Goal: Task Accomplishment & Management: Manage account settings

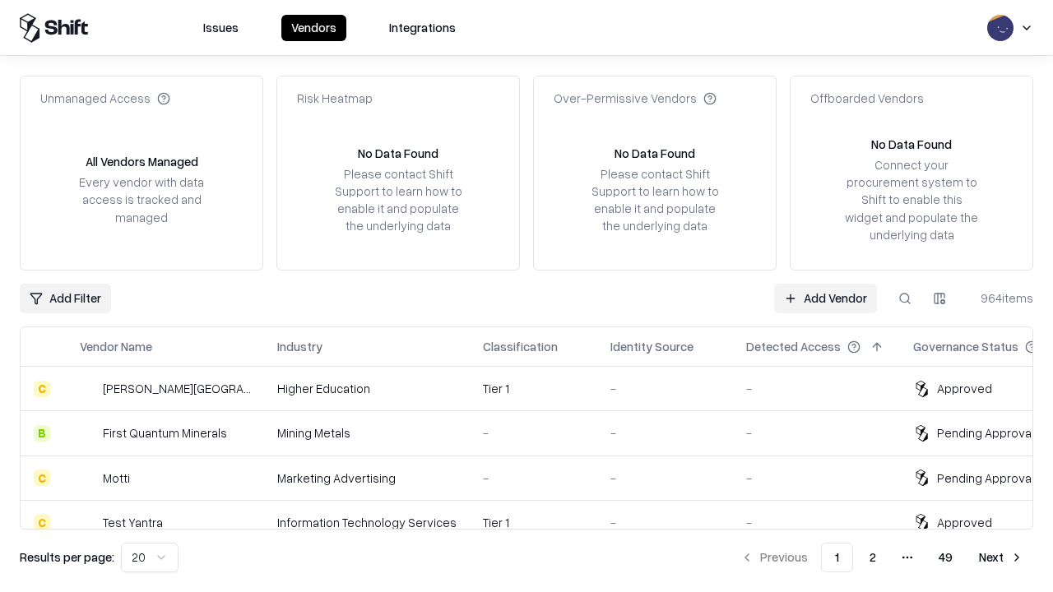
click at [825, 298] on link "Add Vendor" at bounding box center [825, 299] width 103 height 30
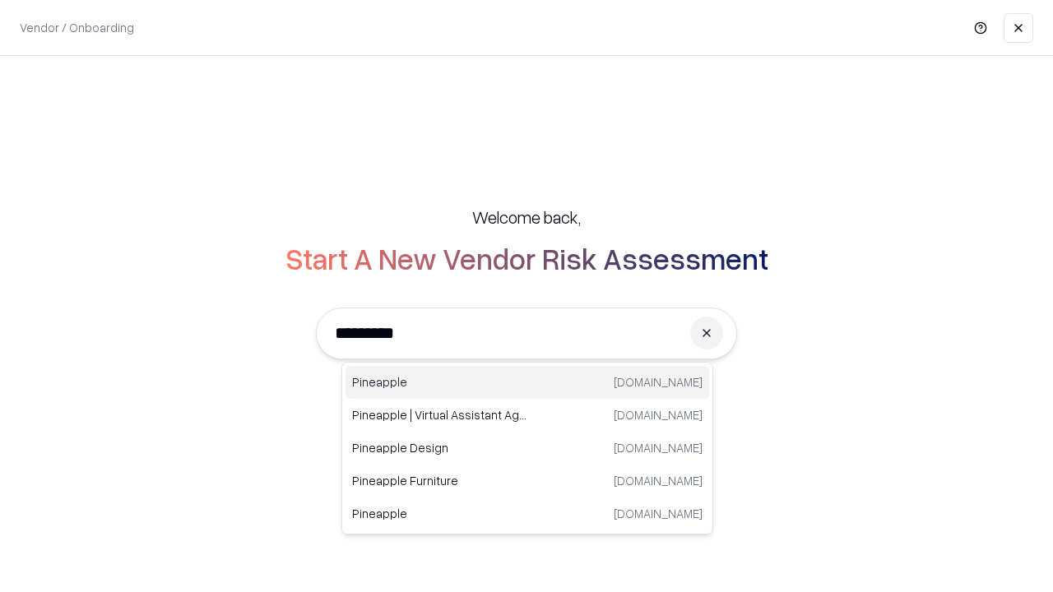
click at [527, 382] on div "Pineapple [DOMAIN_NAME]" at bounding box center [527, 382] width 364 height 33
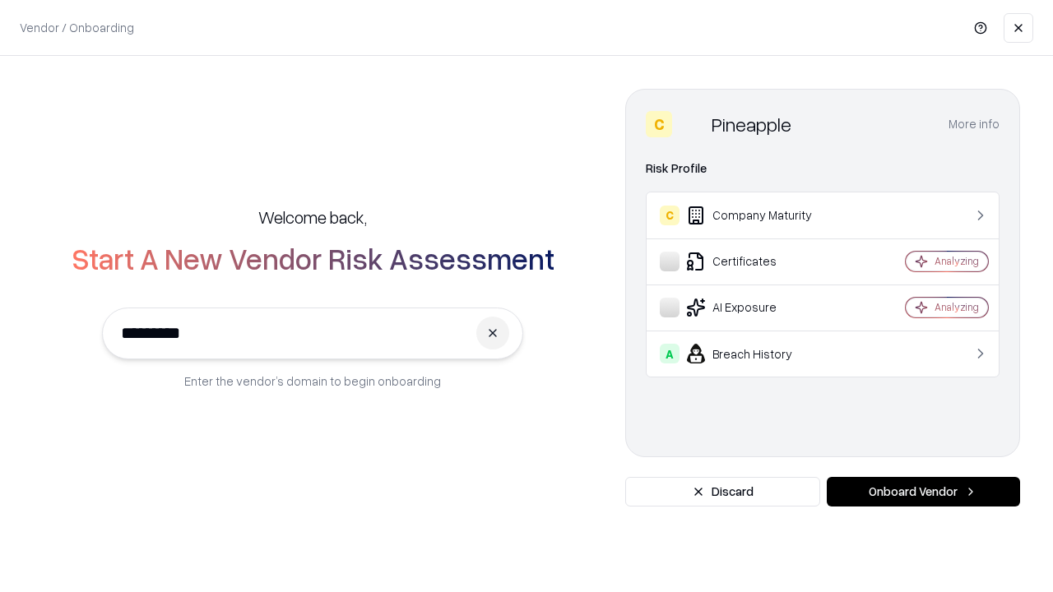
type input "*********"
click at [923, 492] on button "Onboard Vendor" at bounding box center [923, 492] width 193 height 30
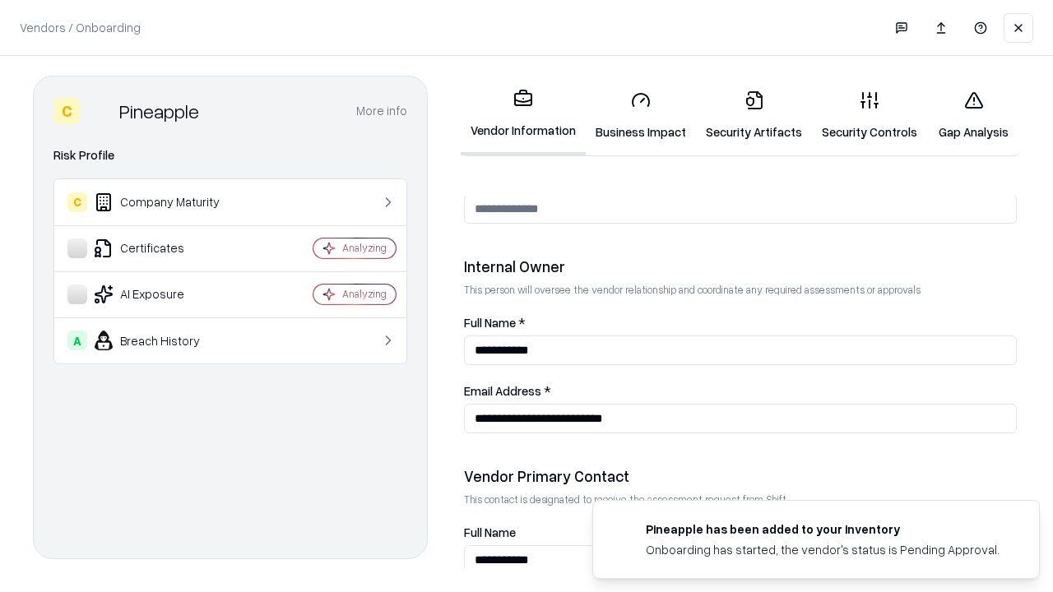
scroll to position [852, 0]
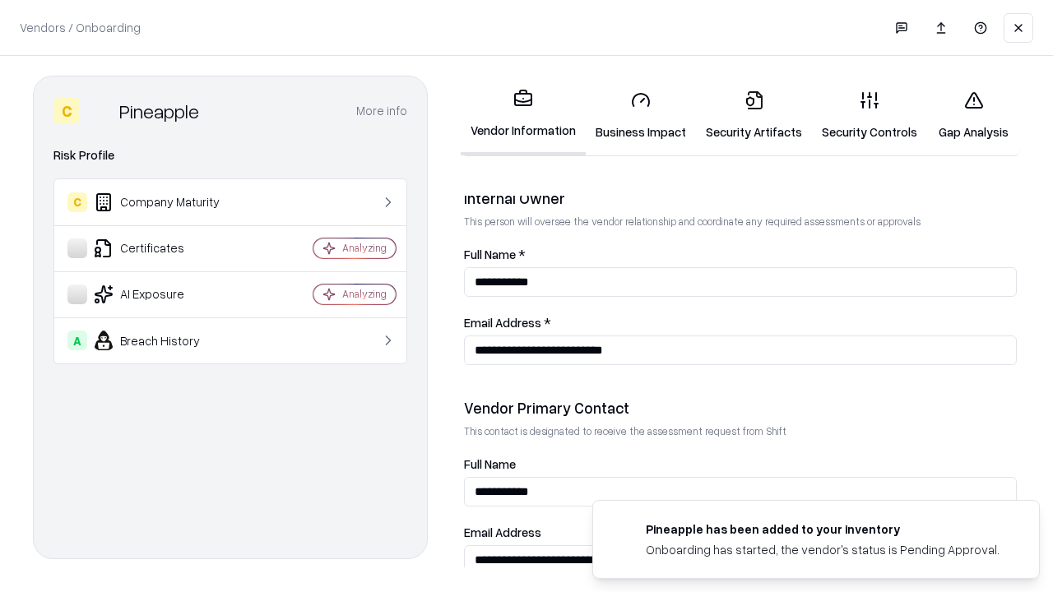
click at [641, 115] on link "Business Impact" at bounding box center [641, 115] width 110 height 76
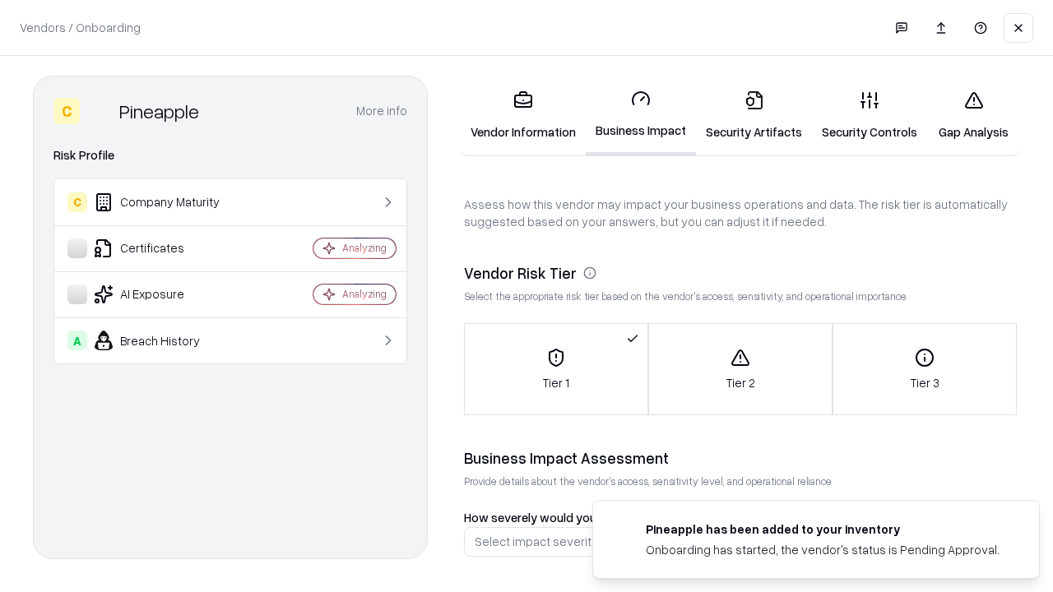
click at [753, 115] on link "Security Artifacts" at bounding box center [754, 115] width 116 height 76
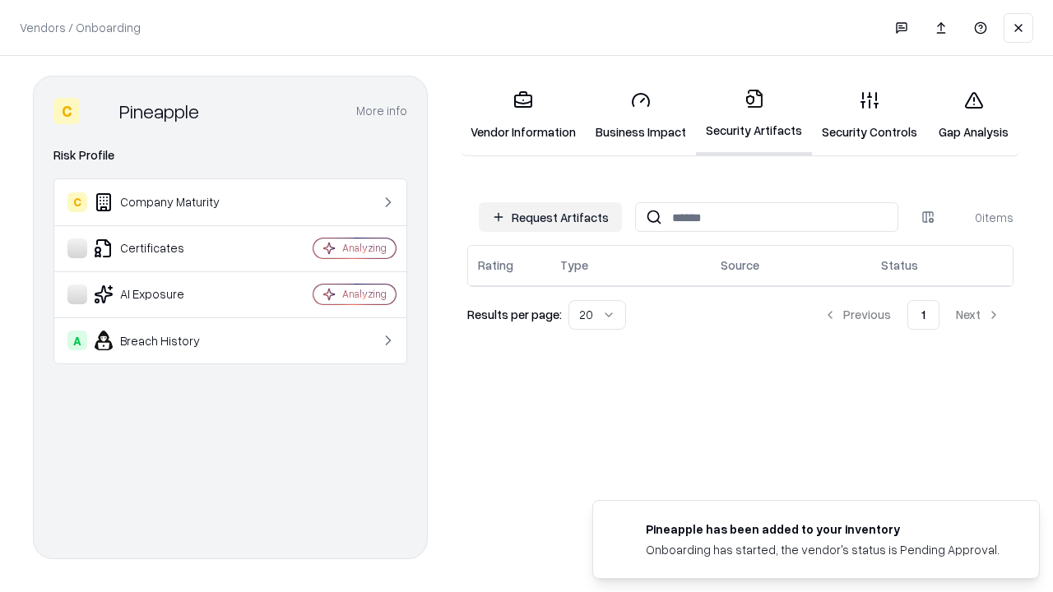
click at [550, 217] on button "Request Artifacts" at bounding box center [550, 217] width 143 height 30
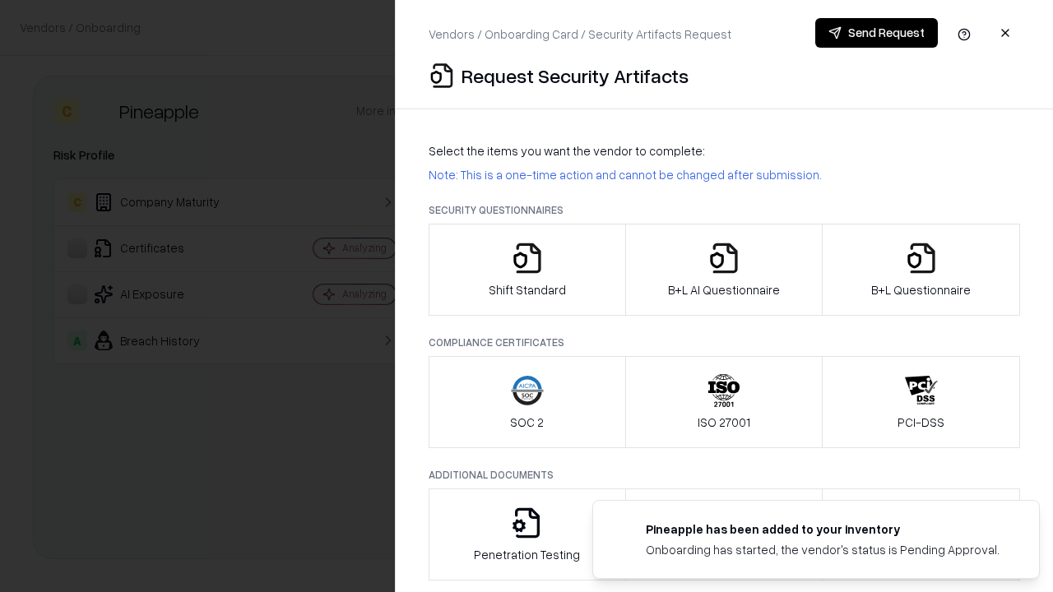
click at [526, 270] on icon "button" at bounding box center [527, 258] width 33 height 33
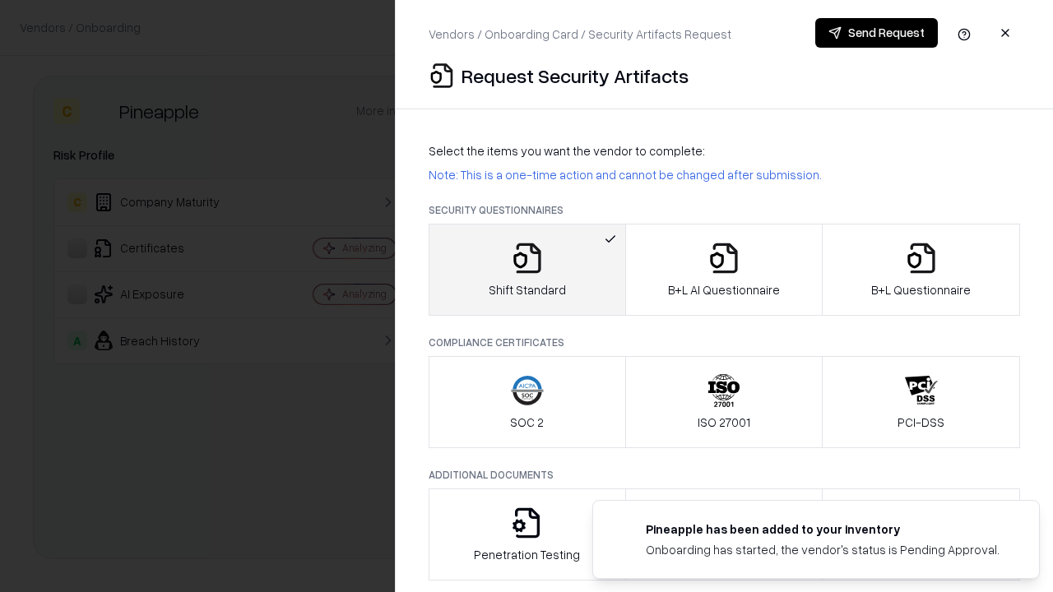
click at [876, 33] on button "Send Request" at bounding box center [876, 33] width 123 height 30
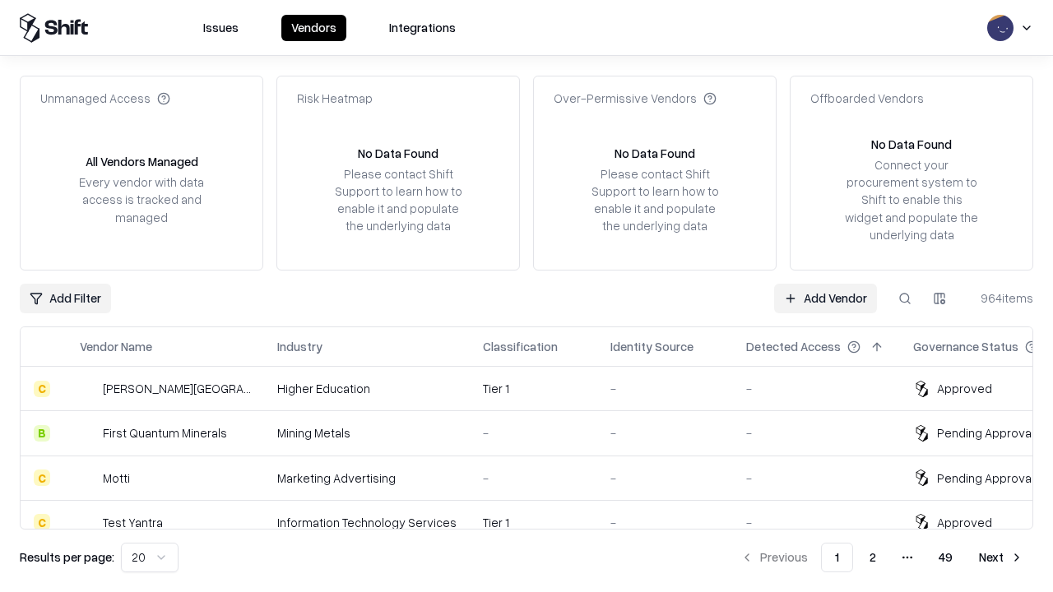
click at [825, 298] on link "Add Vendor" at bounding box center [825, 299] width 103 height 30
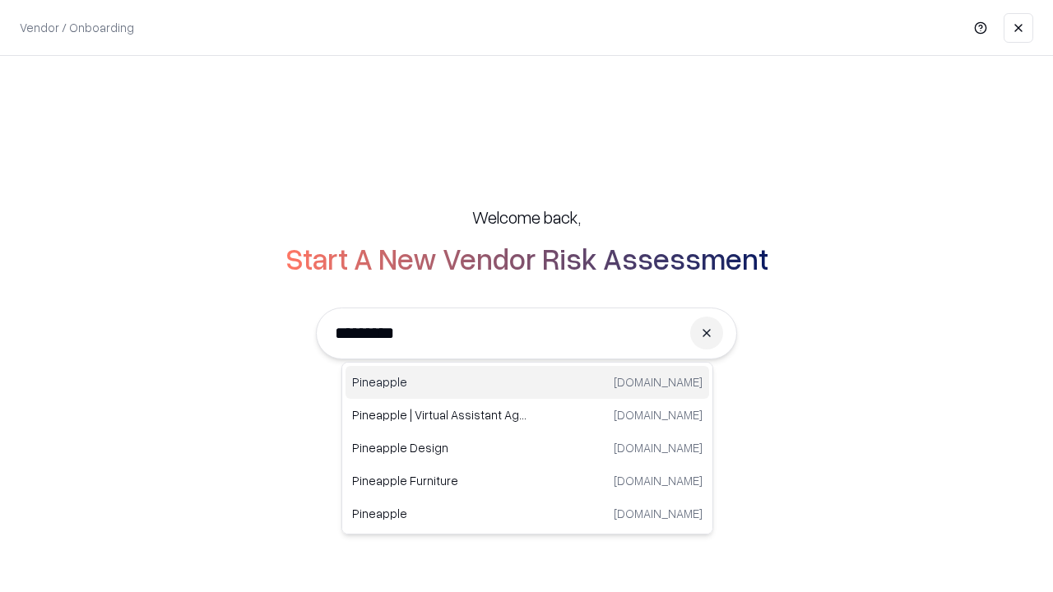
click at [527, 382] on div "Pineapple [DOMAIN_NAME]" at bounding box center [527, 382] width 364 height 33
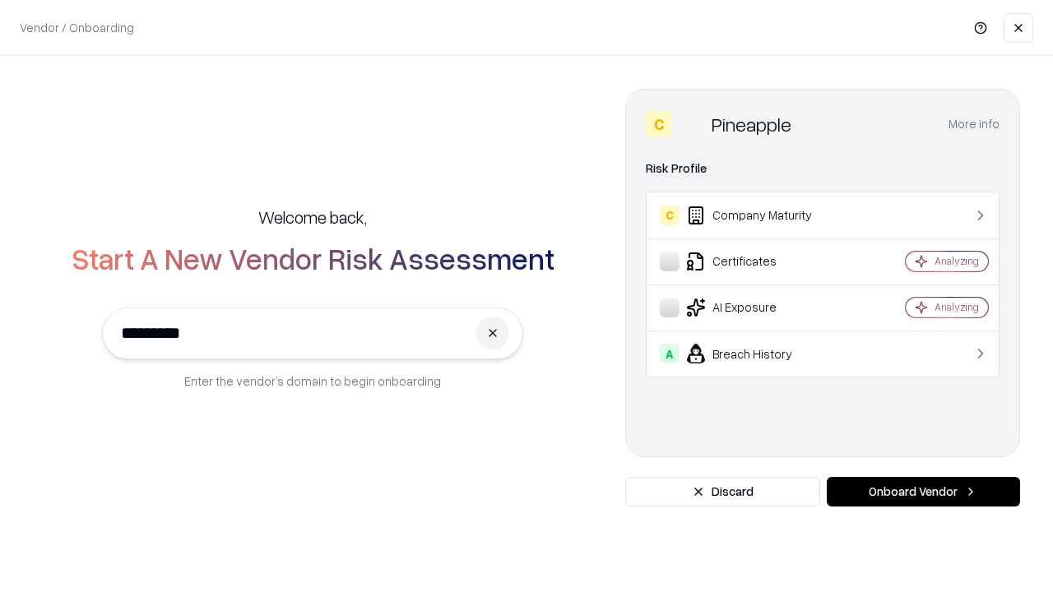
type input "*********"
click at [923, 492] on button "Onboard Vendor" at bounding box center [923, 492] width 193 height 30
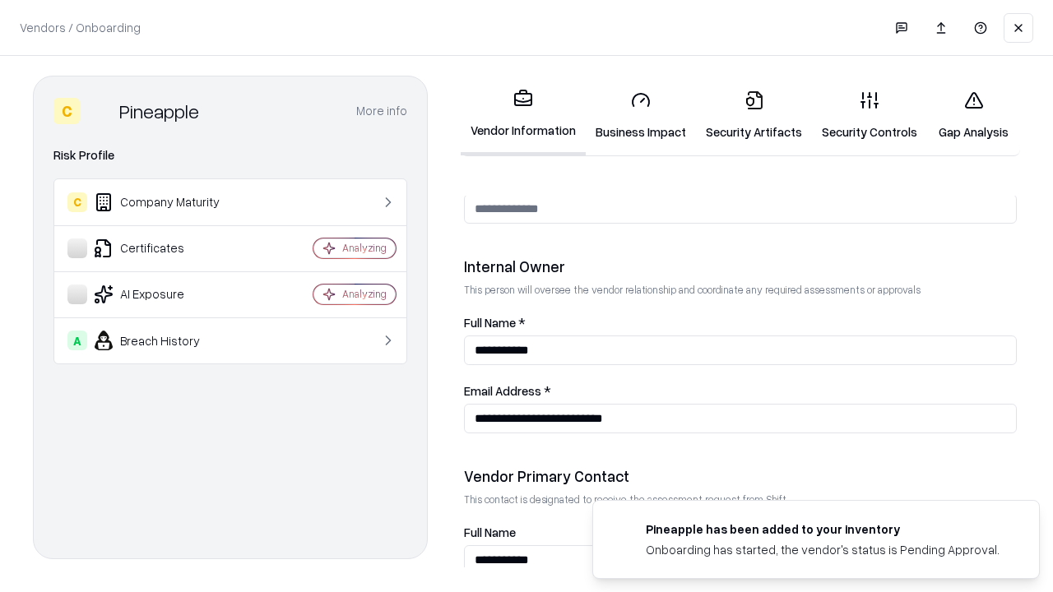
scroll to position [852, 0]
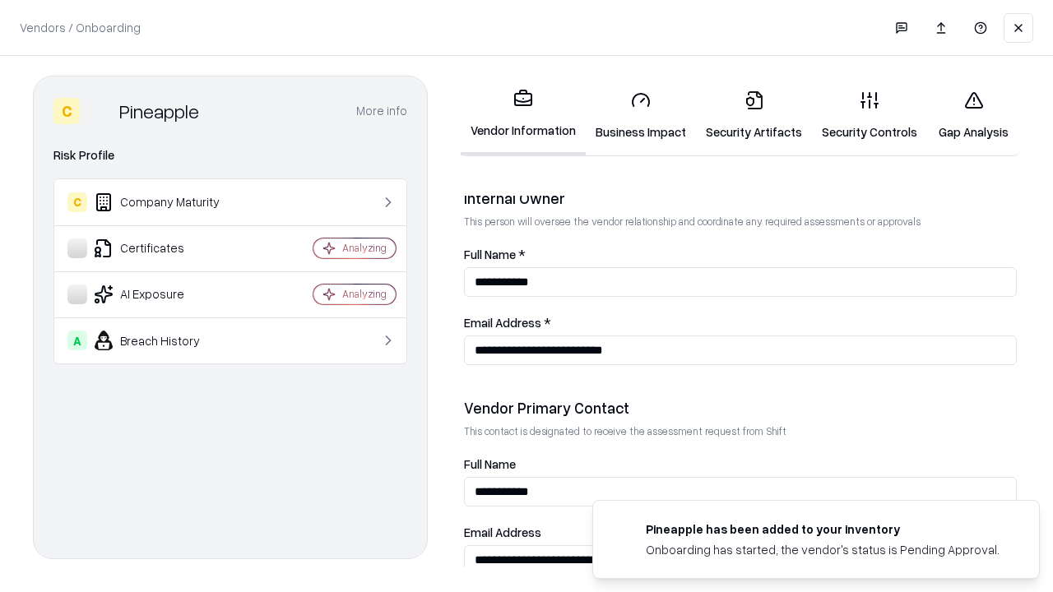
click at [973, 115] on link "Gap Analysis" at bounding box center [973, 115] width 93 height 76
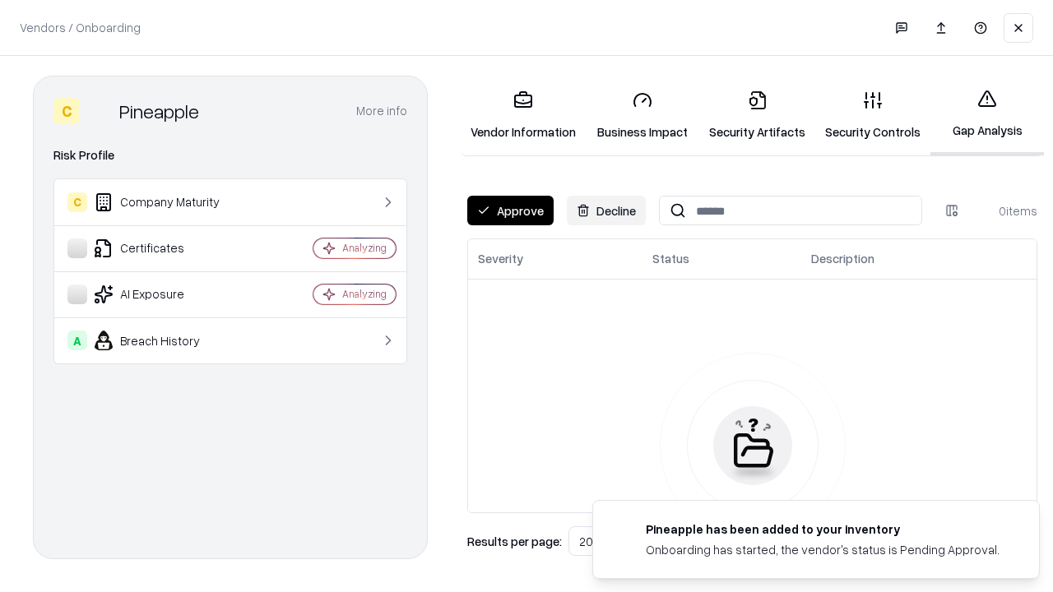
click at [510, 211] on button "Approve" at bounding box center [510, 211] width 86 height 30
